Goal: Transaction & Acquisition: Purchase product/service

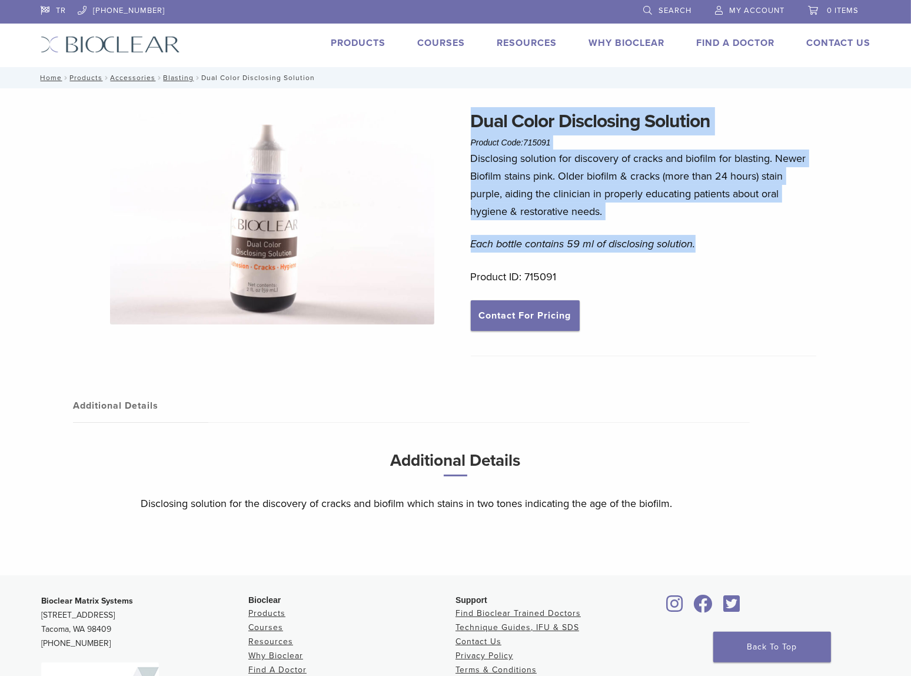
drag, startPoint x: 473, startPoint y: 113, endPoint x: 703, endPoint y: 241, distance: 263.5
click at [703, 241] on div "Dual Color Disclosing Solution Product Code: 715091 $ 36.25 Disclosing solution…" at bounding box center [644, 235] width 346 height 257
copy div "Dual Color Disclosing Solution Product Code: 715091 $ 36.25 Disclosing solution…"
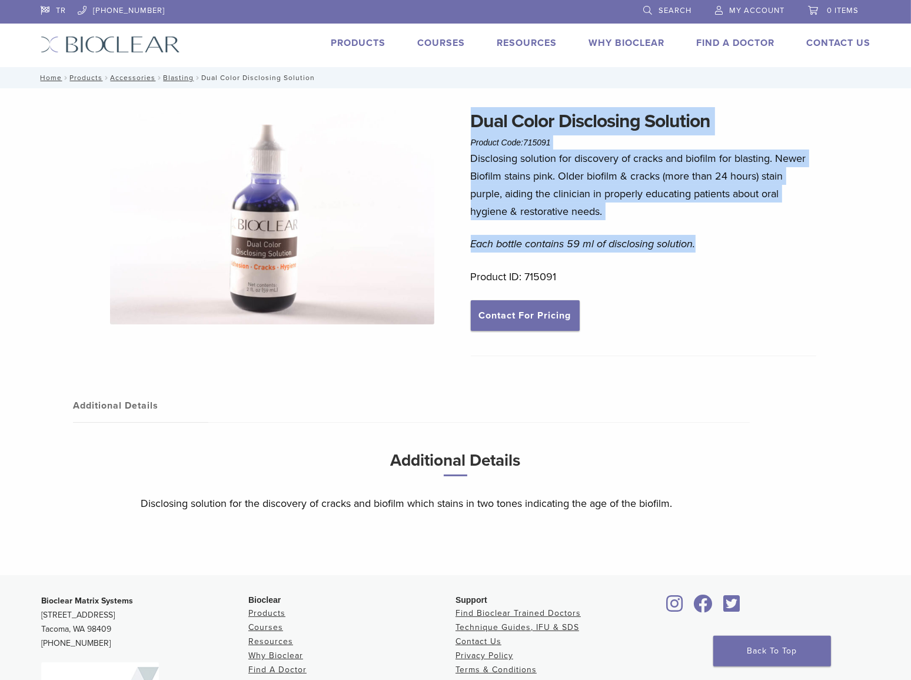
click at [647, 9] on link "Search" at bounding box center [667, 9] width 48 height 18
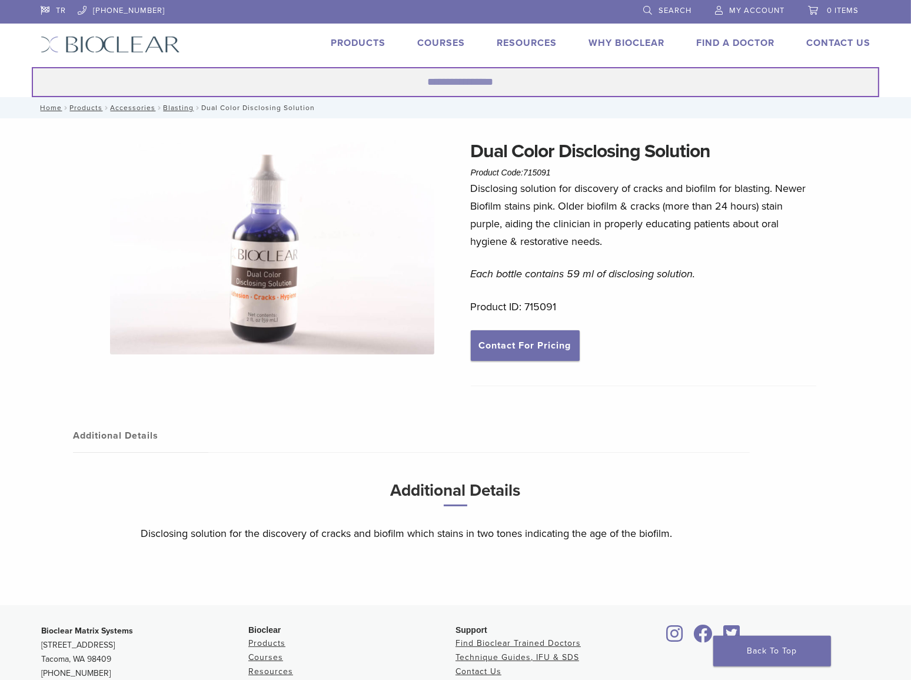
click at [400, 87] on input "Search for:" at bounding box center [455, 82] width 847 height 30
paste input "******"
type input "******"
click at [31, 67] on button "Search" at bounding box center [31, 67] width 1 height 1
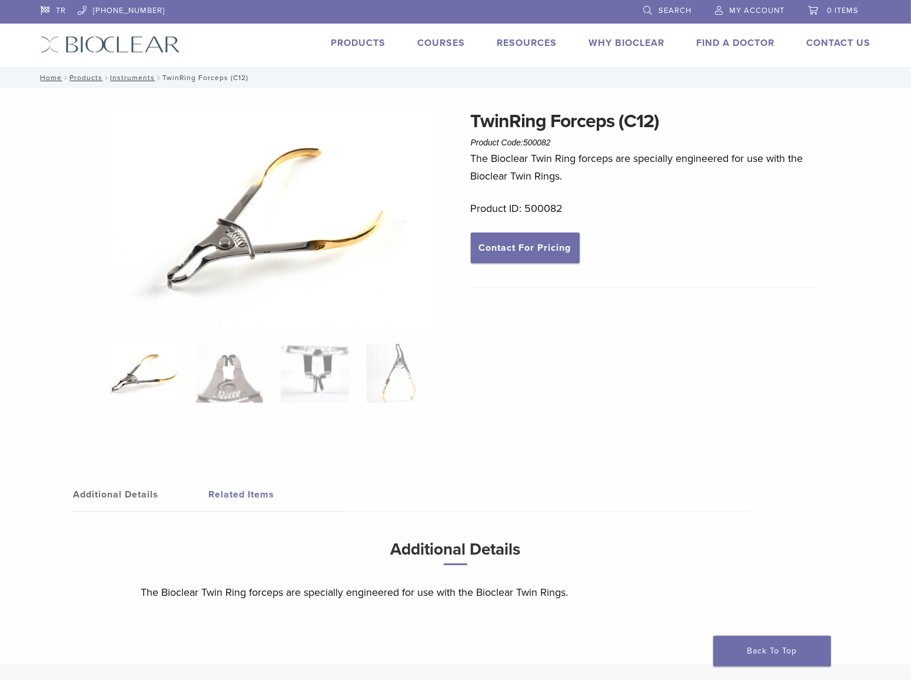
click at [294, 240] on img at bounding box center [272, 217] width 325 height 221
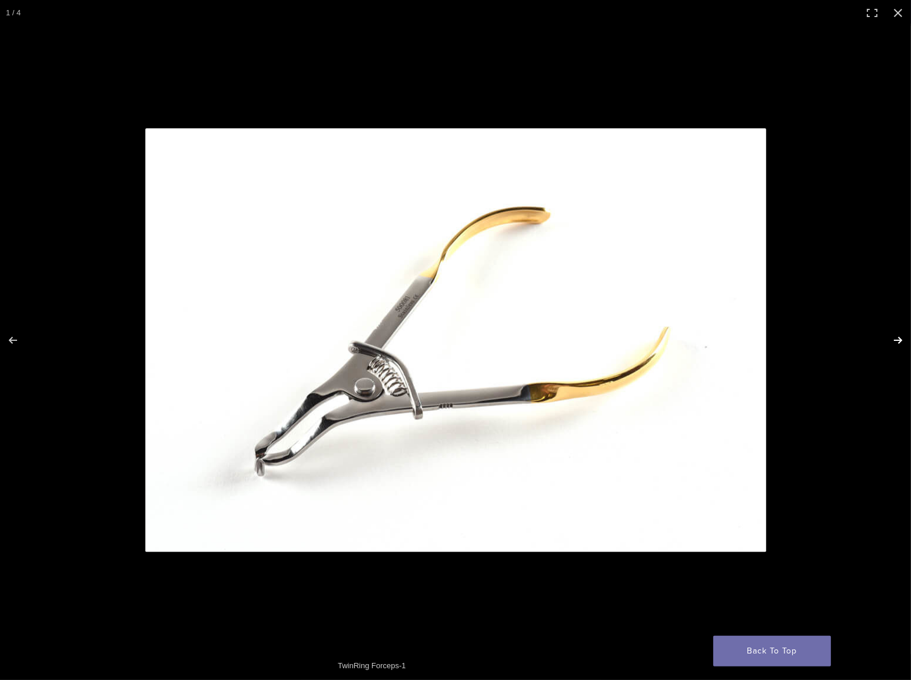
click at [897, 337] on button "Next (arrow right)" at bounding box center [890, 340] width 41 height 59
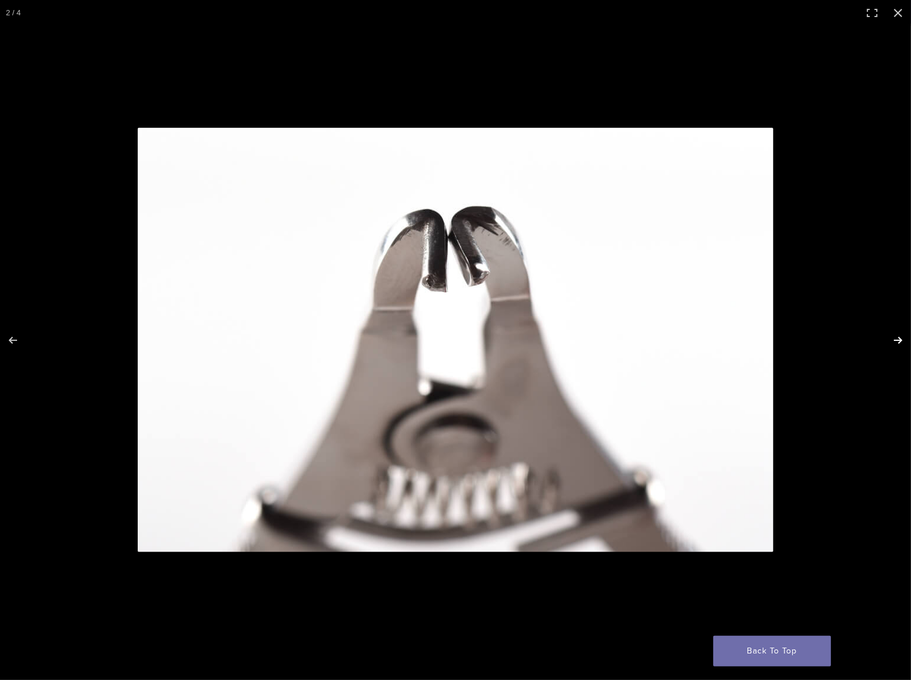
click at [896, 338] on button "Next (arrow right)" at bounding box center [890, 340] width 41 height 59
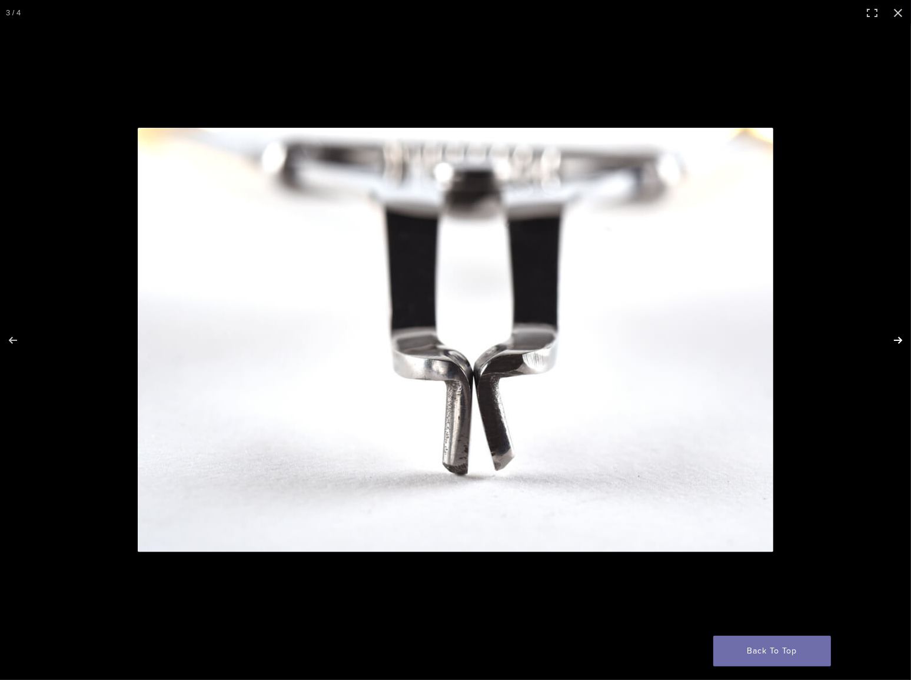
click at [895, 338] on button "Next (arrow right)" at bounding box center [890, 340] width 41 height 59
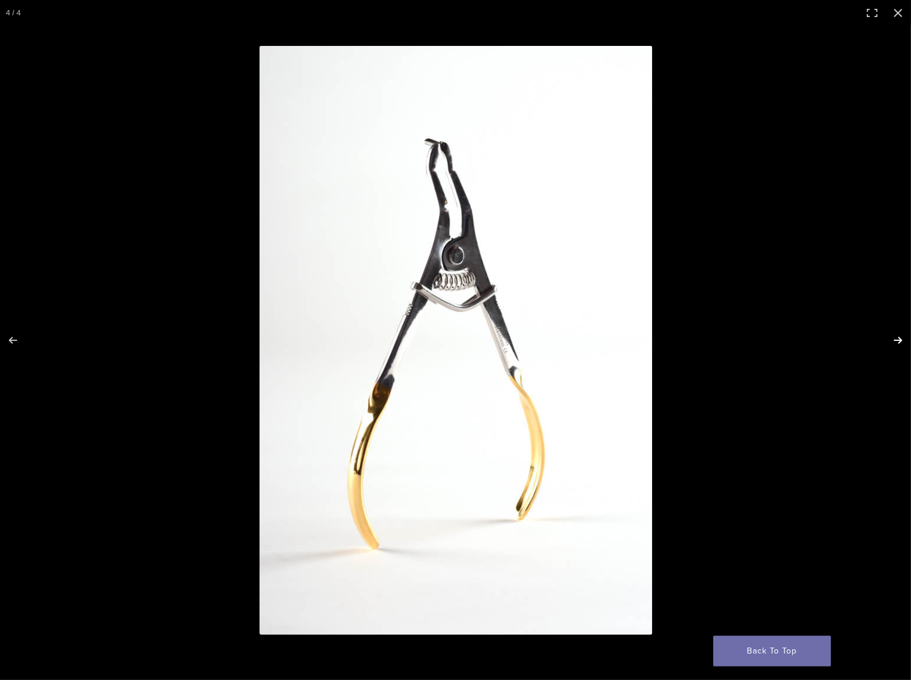
click at [897, 333] on button "Next (arrow right)" at bounding box center [890, 340] width 41 height 59
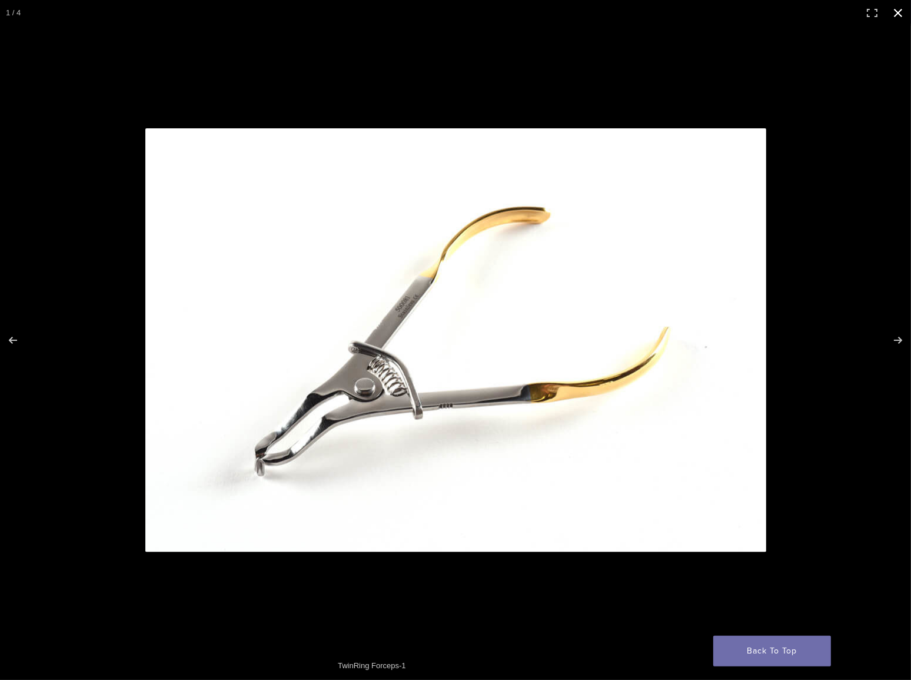
click at [899, 9] on button "Close (Esc)" at bounding box center [898, 13] width 26 height 26
